Goal: Information Seeking & Learning: Learn about a topic

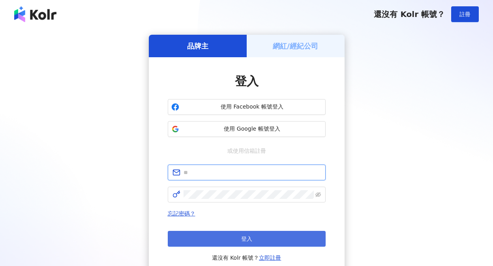
type input "**********"
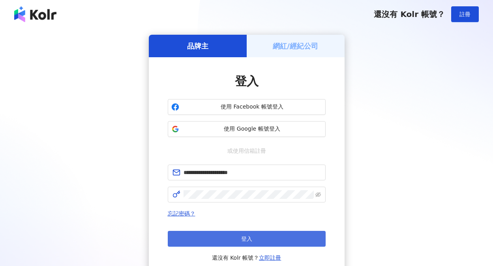
click at [196, 235] on button "登入" at bounding box center [247, 239] width 158 height 16
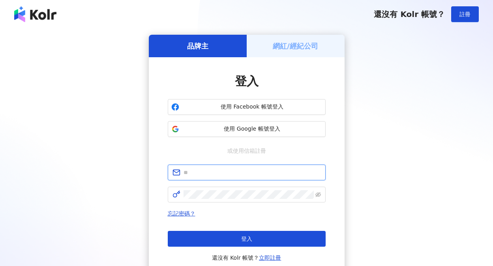
type input "**********"
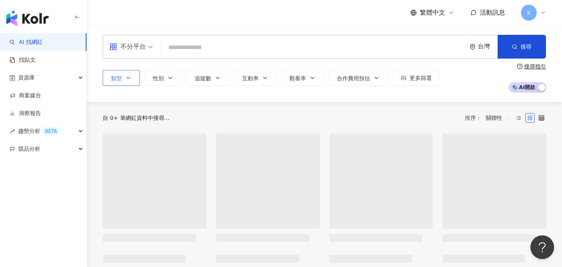
click at [130, 80] on icon "button" at bounding box center [128, 78] width 6 height 6
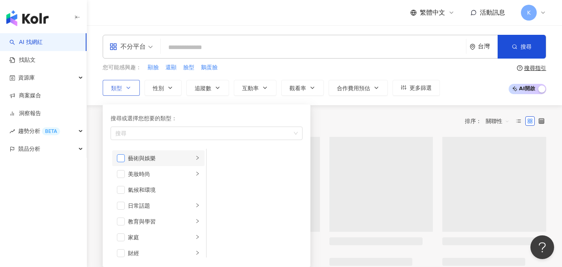
click at [123, 160] on span "button" at bounding box center [121, 158] width 8 height 8
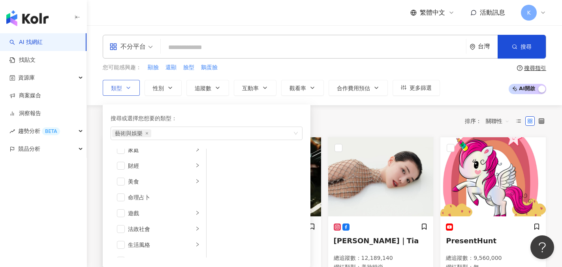
scroll to position [95, 0]
click at [126, 157] on li "財經" at bounding box center [158, 158] width 92 height 16
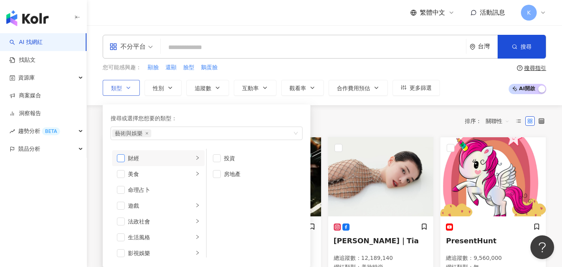
click at [120, 157] on span "button" at bounding box center [121, 158] width 8 height 8
click at [118, 156] on span "button" at bounding box center [121, 158] width 8 height 8
click at [122, 158] on span "button" at bounding box center [121, 158] width 8 height 8
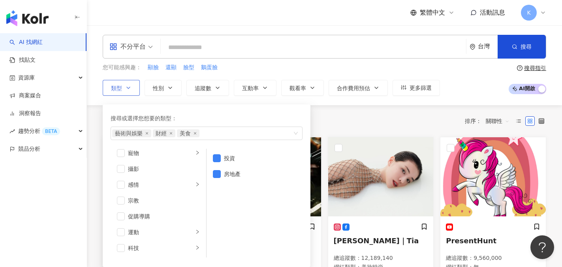
scroll to position [226, 0]
click at [124, 169] on span "button" at bounding box center [121, 169] width 8 height 8
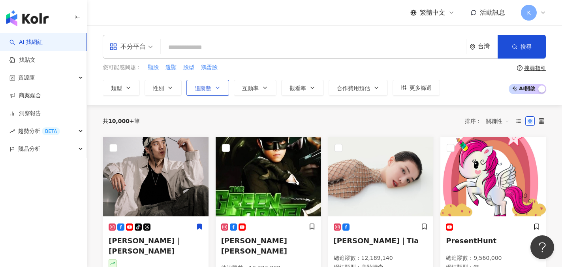
click at [201, 86] on span "追蹤數" at bounding box center [203, 88] width 17 height 6
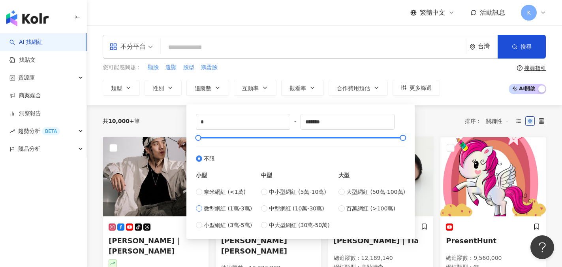
click at [199, 212] on label "微型網紅 (1萬-3萬)" at bounding box center [224, 208] width 56 height 9
type input "*****"
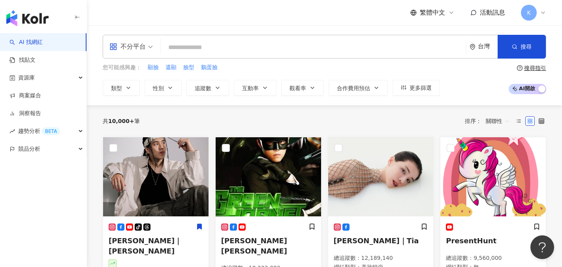
click at [337, 64] on div "您可能感興趣： 顯臉 還顯 臉型 鵝蛋臉" at bounding box center [271, 67] width 337 height 9
click at [297, 71] on div "您可能感興趣： 顯臉 還顯 臉型 鵝蛋臉" at bounding box center [271, 67] width 337 height 9
click at [132, 91] on button "類型" at bounding box center [121, 88] width 37 height 16
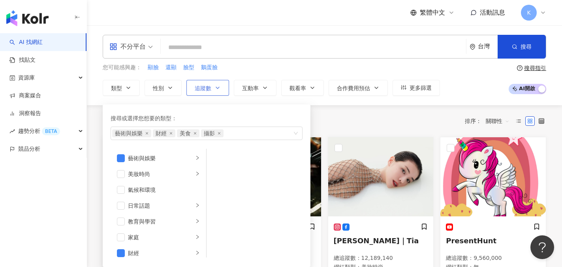
click at [219, 85] on icon "button" at bounding box center [217, 88] width 6 height 6
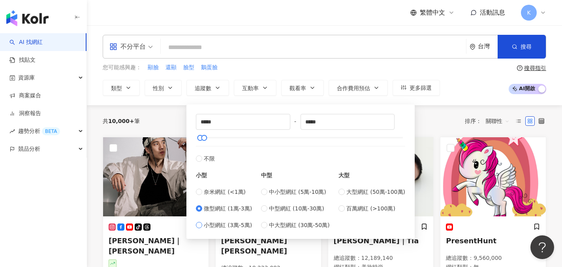
click at [204, 224] on span "小型網紅 (3萬-5萬)" at bounding box center [228, 224] width 48 height 9
type input "*****"
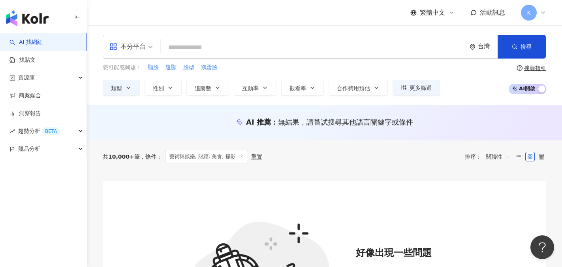
click at [366, 68] on div "您可能感興趣： 顯臉 還顯 臉型 鵝蛋臉" at bounding box center [271, 67] width 337 height 9
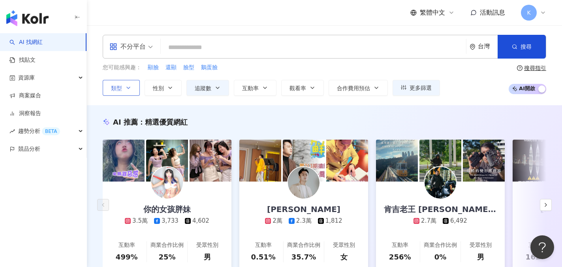
click at [129, 92] on button "類型" at bounding box center [121, 88] width 37 height 16
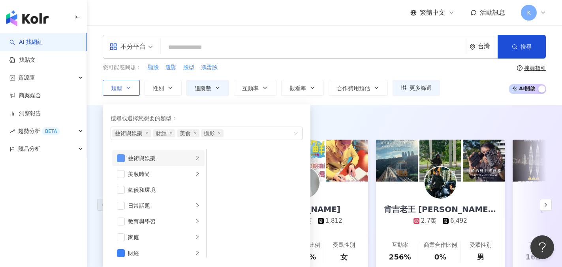
click at [120, 159] on span "button" at bounding box center [121, 158] width 8 height 8
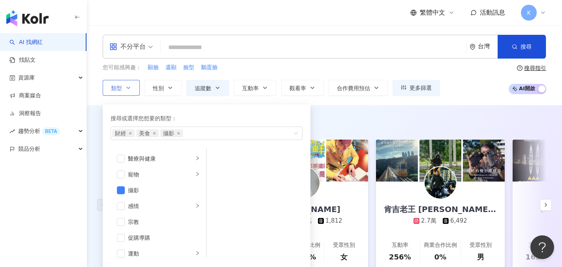
scroll to position [205, 0]
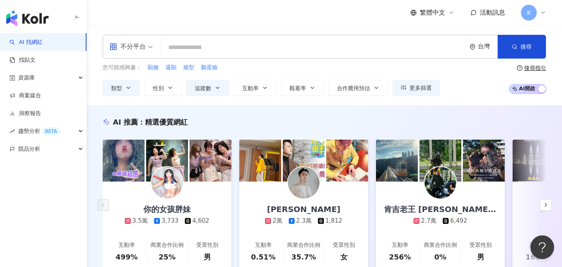
click at [357, 68] on div "您可能感興趣： 顯臉 還顯 臉型 鵝蛋臉" at bounding box center [271, 67] width 337 height 9
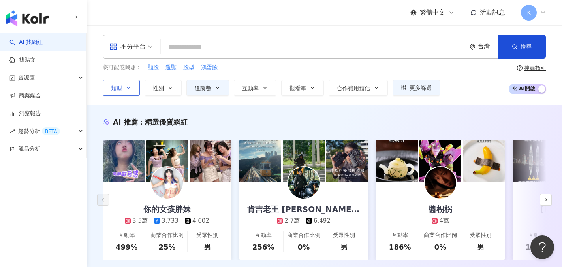
click at [132, 86] on button "類型" at bounding box center [121, 88] width 37 height 16
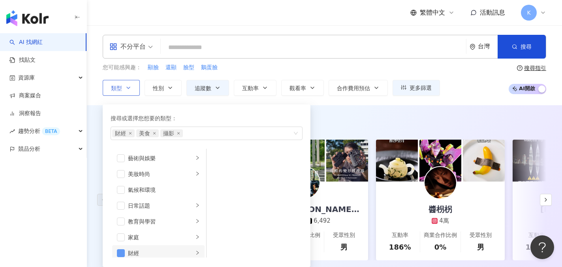
click at [120, 254] on span "button" at bounding box center [121, 253] width 8 height 8
click at [124, 203] on span "button" at bounding box center [121, 205] width 8 height 8
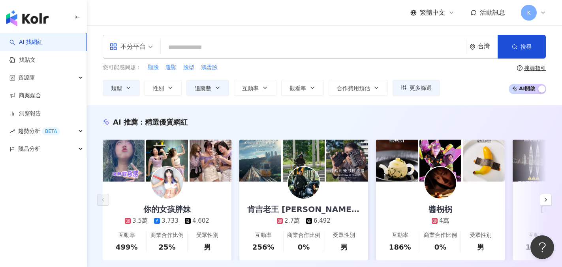
click at [447, 110] on div "AI 推薦 ： 精選優質網紅 你的女孩胖妹 3.5萬 3,733 4,602 互動率 499% 商業合作比例 25% 受眾性別 男 肯吉老王 Kenji Wa…" at bounding box center [324, 196] width 475 height 183
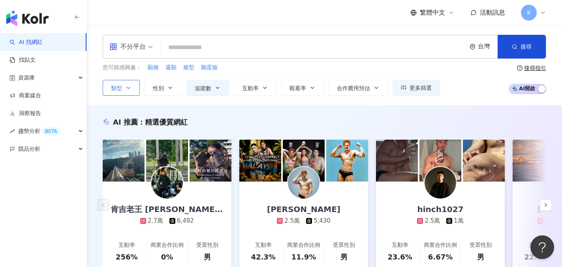
click at [128, 90] on icon "button" at bounding box center [128, 88] width 6 height 6
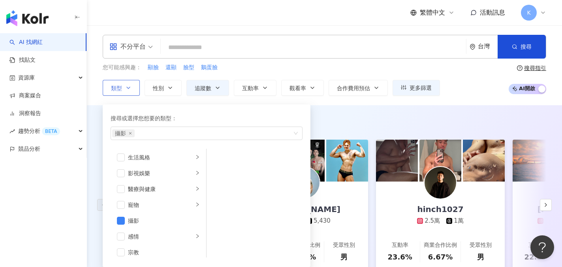
scroll to position [176, 0]
click at [120, 220] on span "button" at bounding box center [121, 219] width 8 height 8
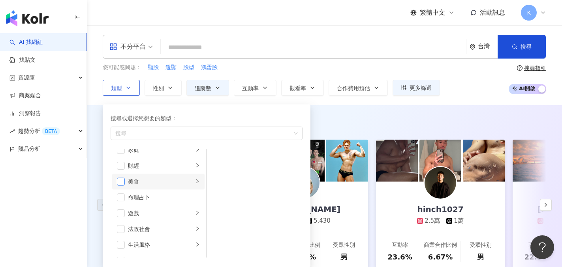
click at [120, 180] on span "button" at bounding box center [121, 181] width 8 height 8
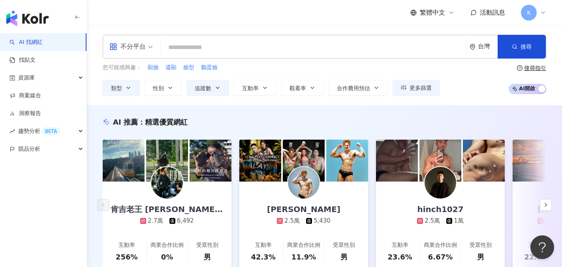
click at [280, 68] on div "您可能感興趣： 顯臉 還顯 臉型 鵝蛋臉" at bounding box center [271, 67] width 337 height 9
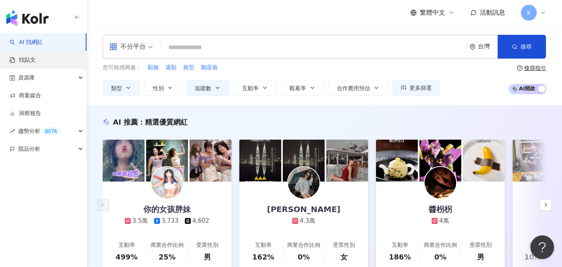
click at [27, 64] on link "找貼文" at bounding box center [22, 60] width 26 height 8
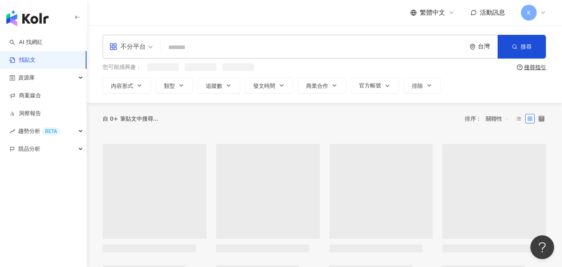
click at [172, 45] on input "search" at bounding box center [313, 47] width 299 height 17
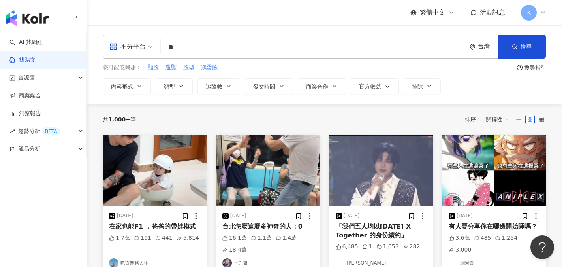
type input "*"
type input "***"
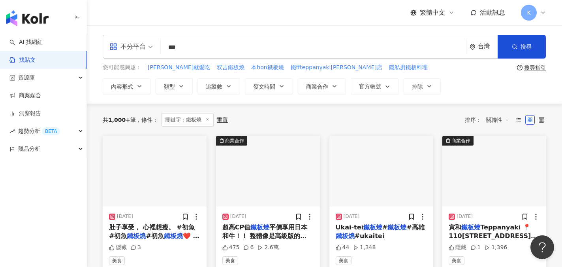
click at [169, 46] on input "***" at bounding box center [313, 47] width 299 height 17
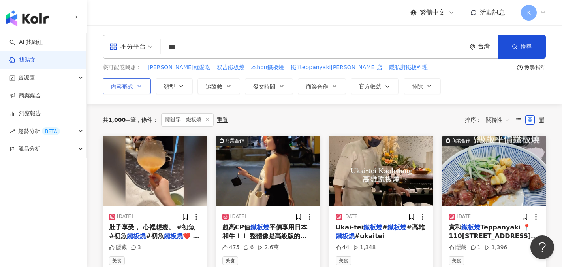
click at [135, 85] on button "內容形式" at bounding box center [127, 86] width 48 height 16
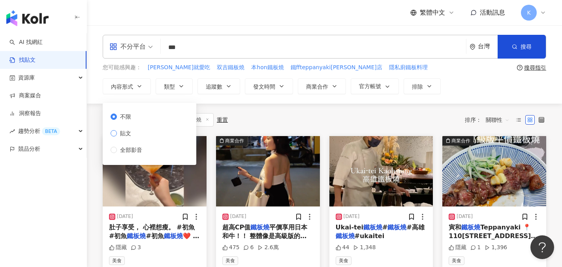
click at [132, 134] on span "貼文" at bounding box center [125, 133] width 17 height 9
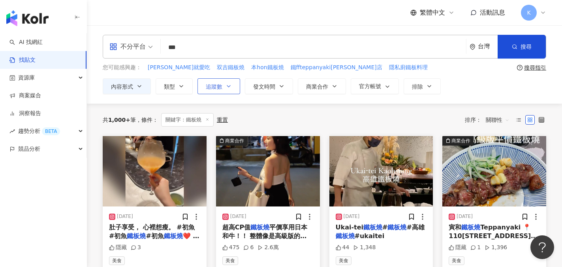
click at [210, 84] on span "追蹤數" at bounding box center [214, 86] width 17 height 6
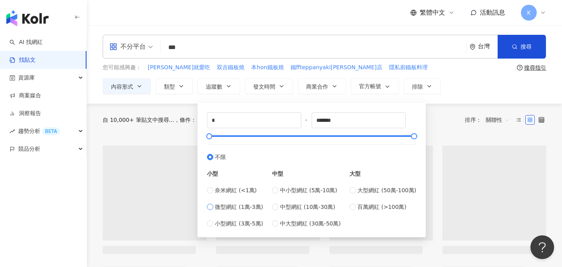
type input "*****"
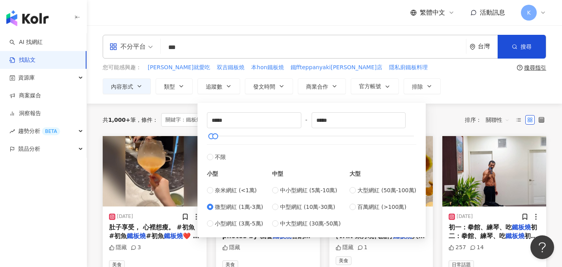
click at [491, 85] on div "內容形式 類型 追蹤數 發文時間 商業合作 官方帳號 排除 不限 貼文 全部影音 ***** - ***** 不限 小型 奈米網紅 (<1萬) 微型網紅 (1…" at bounding box center [325, 86] width 444 height 16
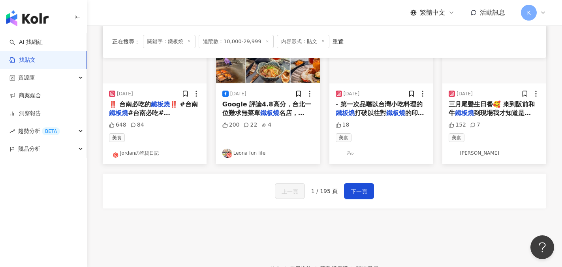
scroll to position [458, 0]
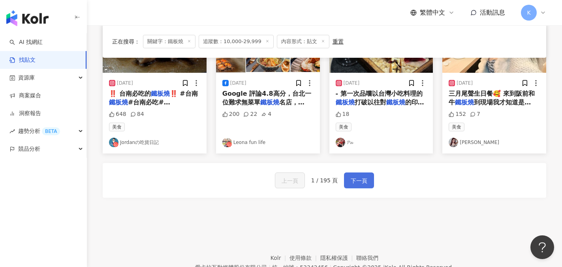
click at [363, 181] on span "下一頁" at bounding box center [359, 180] width 17 height 9
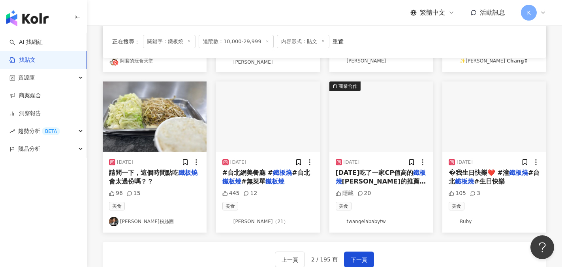
scroll to position [395, 0]
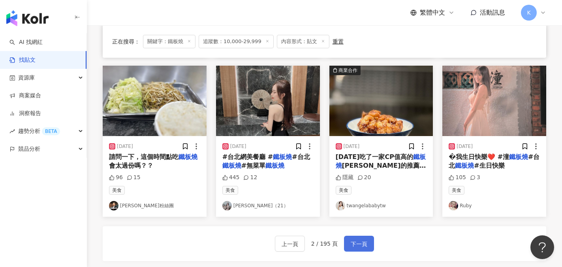
click at [364, 239] on span "下一頁" at bounding box center [359, 243] width 17 height 9
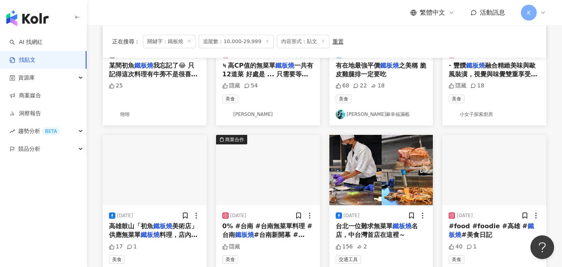
scroll to position [0, 0]
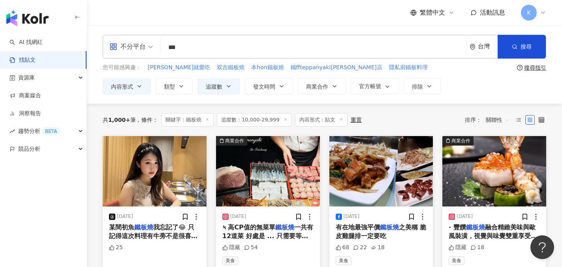
click at [166, 182] on img at bounding box center [155, 171] width 104 height 70
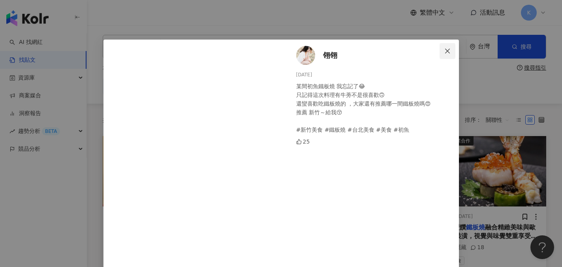
click at [446, 52] on icon "close" at bounding box center [447, 51] width 6 height 6
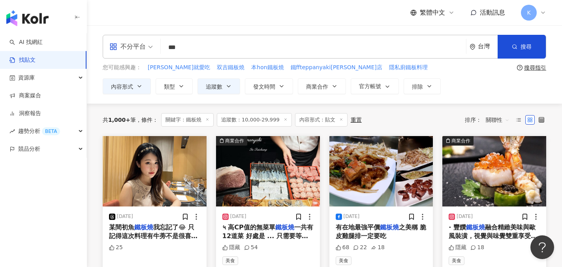
click at [493, 171] on img at bounding box center [494, 171] width 104 height 70
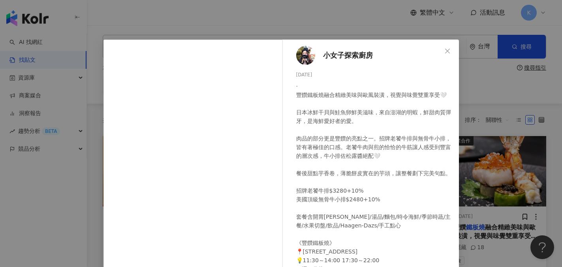
click at [302, 57] on img at bounding box center [305, 55] width 19 height 19
click at [446, 50] on icon "close" at bounding box center [447, 51] width 6 height 6
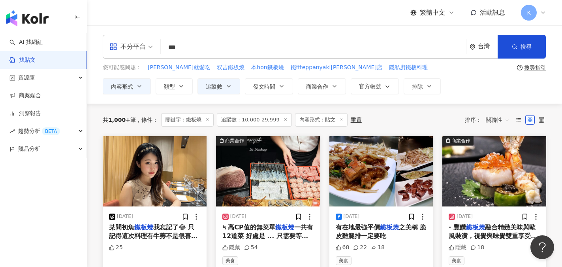
click at [190, 47] on input "***" at bounding box center [313, 47] width 299 height 17
type input "*"
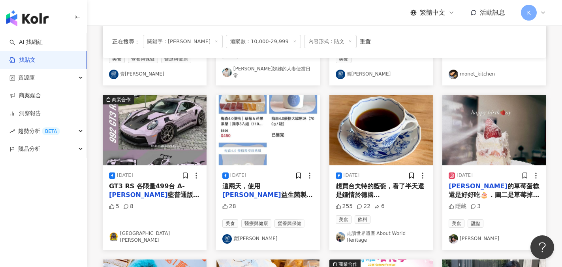
scroll to position [221, 0]
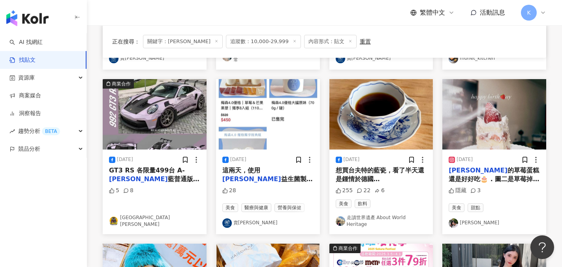
click at [349, 40] on line at bounding box center [350, 41] width 2 height 2
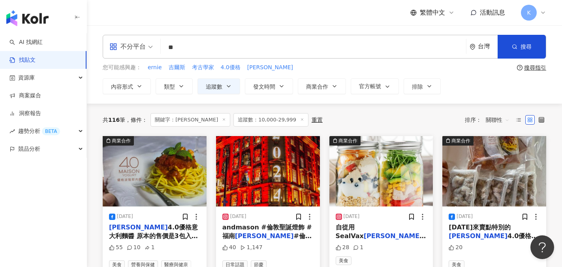
click at [300, 118] on icon at bounding box center [302, 119] width 4 height 4
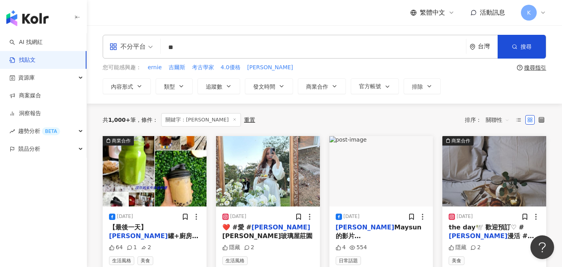
click at [203, 45] on input "**" at bounding box center [313, 47] width 299 height 17
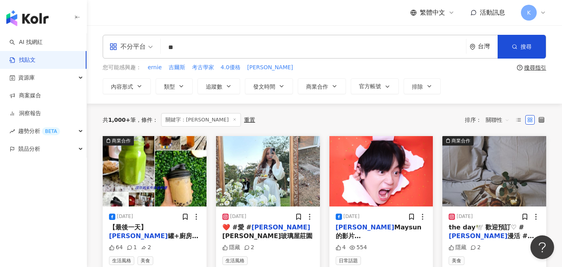
type input "*"
type input "**"
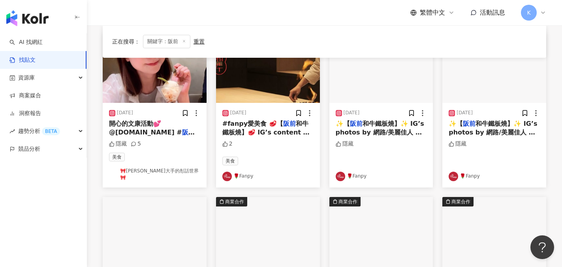
scroll to position [103, 0]
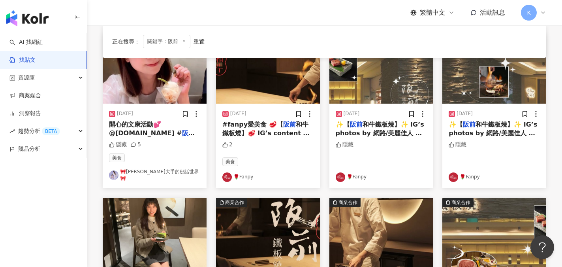
click at [191, 43] on div "正在搜尋 ： 關鍵字：阪前 重置" at bounding box center [158, 41] width 92 height 13
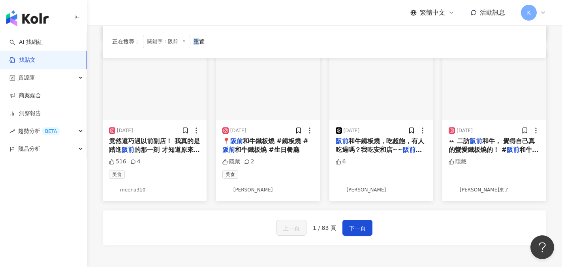
scroll to position [416, 0]
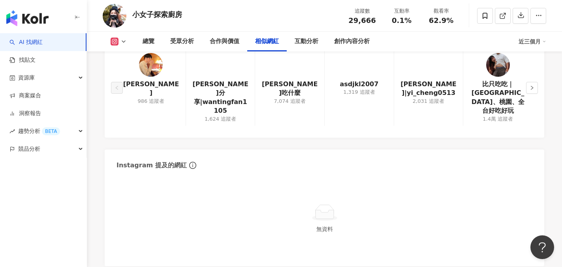
scroll to position [1359, 0]
